Goal: Transaction & Acquisition: Purchase product/service

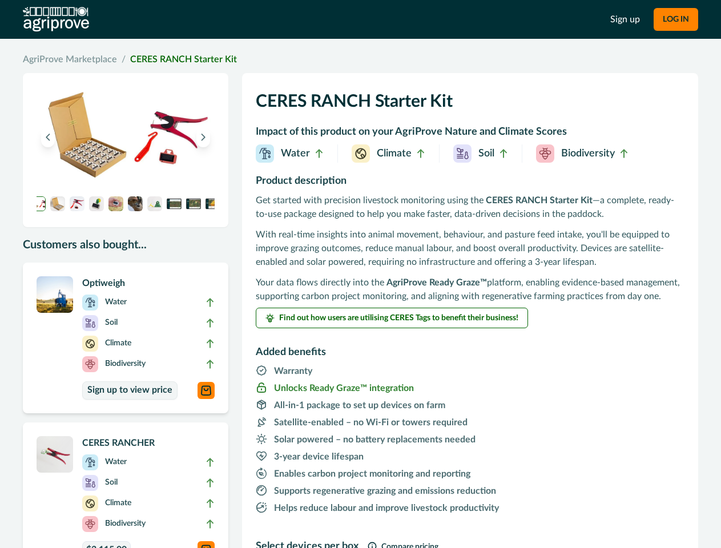
click at [360, 274] on div "Get started with precision livestock monitoring using the CERES RANCH Starter K…" at bounding box center [470, 248] width 428 height 110
click at [675, 19] on button "LOG IN" at bounding box center [675, 19] width 45 height 23
click at [48, 137] on icon "Previous image" at bounding box center [48, 137] width 8 height 8
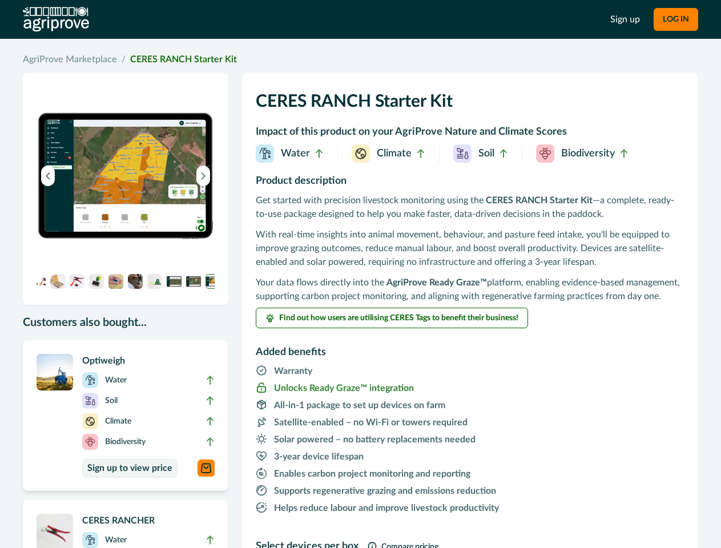
click at [203, 137] on img at bounding box center [126, 176] width 178 height 178
click at [38, 204] on img at bounding box center [126, 176] width 178 height 178
click at [58, 204] on img at bounding box center [126, 176] width 178 height 178
click at [77, 204] on img at bounding box center [126, 176] width 178 height 178
click at [96, 204] on img at bounding box center [126, 176] width 178 height 178
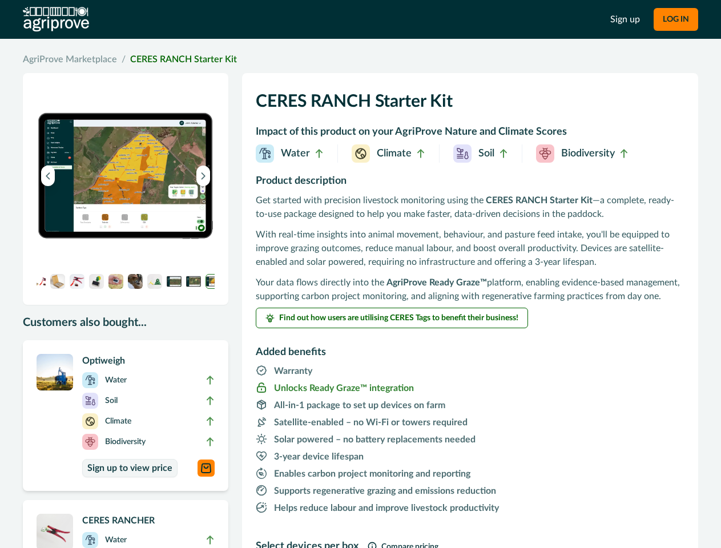
click at [116, 204] on img at bounding box center [126, 176] width 178 height 178
click at [135, 204] on img at bounding box center [126, 176] width 178 height 178
